Goal: Navigation & Orientation: Find specific page/section

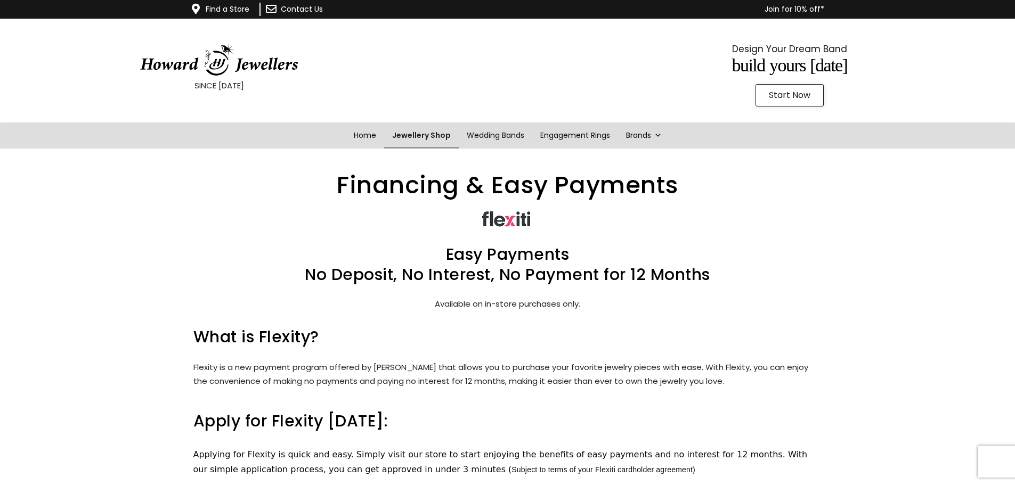
click at [410, 135] on link "Jewellery Shop" at bounding box center [421, 136] width 75 height 26
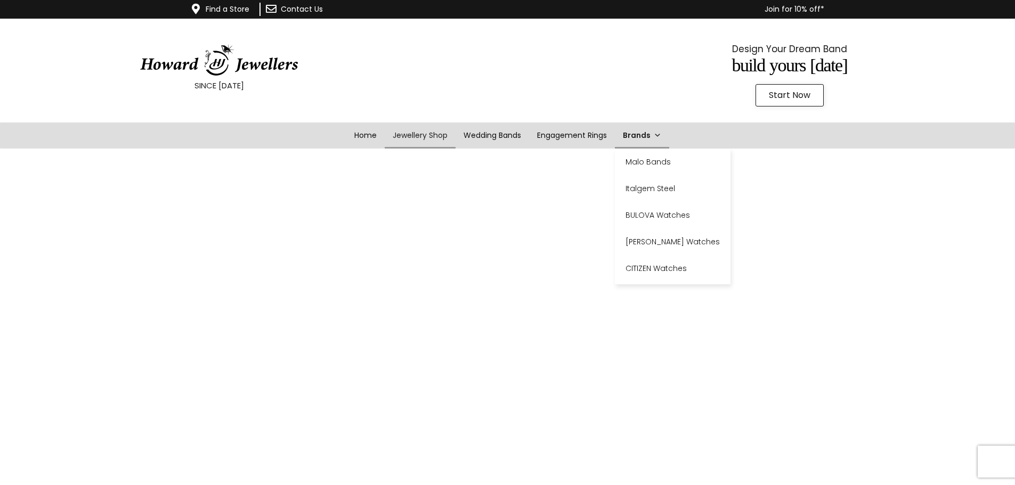
click at [648, 134] on link "Brands" at bounding box center [642, 136] width 54 height 26
click at [359, 133] on link "Home" at bounding box center [366, 136] width 39 height 26
